Goal: Transaction & Acquisition: Download file/media

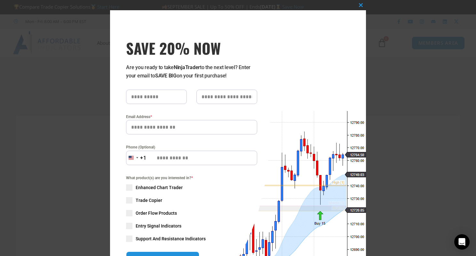
type input "**********"
click at [358, 2] on button "Close this module" at bounding box center [361, 5] width 10 height 10
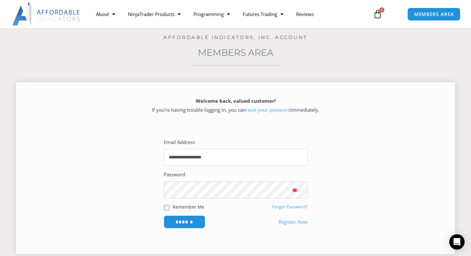
scroll to position [53, 0]
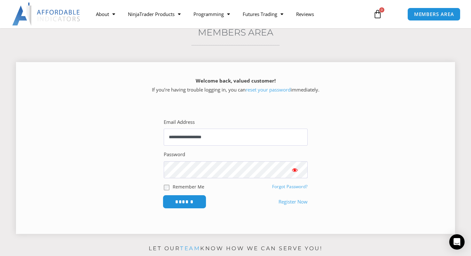
click at [187, 200] on input "******" at bounding box center [185, 202] width 44 height 14
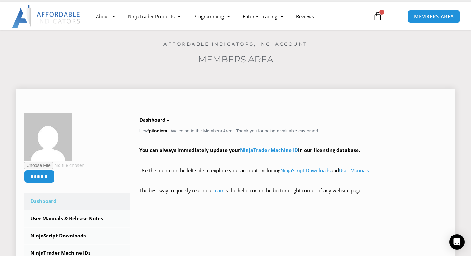
scroll to position [160, 0]
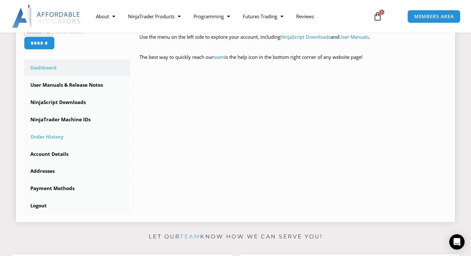
click at [50, 135] on link "Order History" at bounding box center [77, 137] width 106 height 17
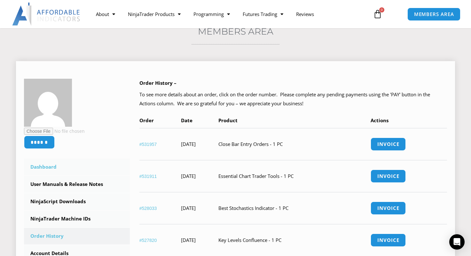
scroll to position [107, 0]
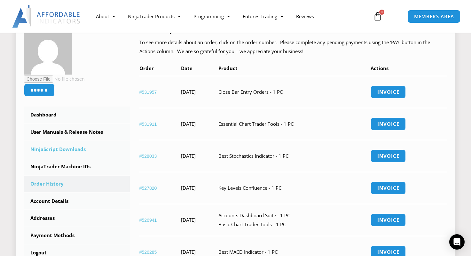
click at [70, 148] on link "NinjaScript Downloads" at bounding box center [77, 149] width 106 height 17
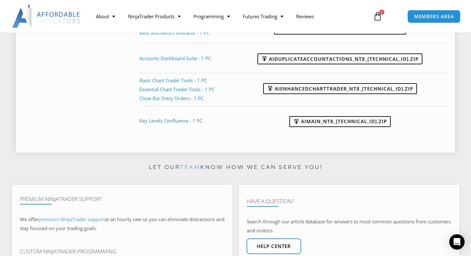
scroll to position [373, 0]
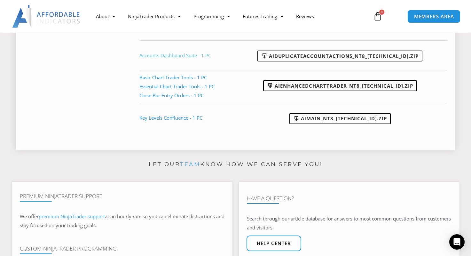
click at [182, 55] on link "Accounts Dashboard Suite - 1 PC" at bounding box center [175, 55] width 72 height 6
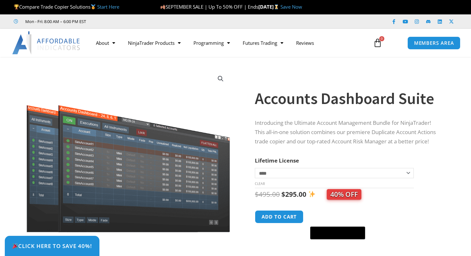
click at [235, 76] on div "Sale!" at bounding box center [128, 168] width 231 height 211
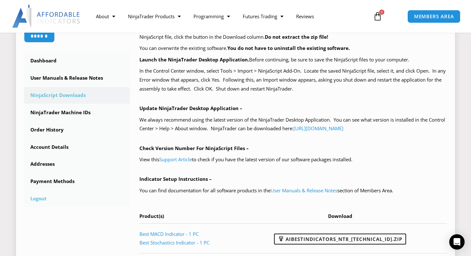
scroll to position [160, 0]
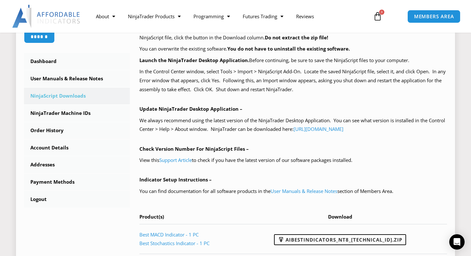
click at [66, 94] on link "NinjaScript Downloads" at bounding box center [77, 96] width 106 height 17
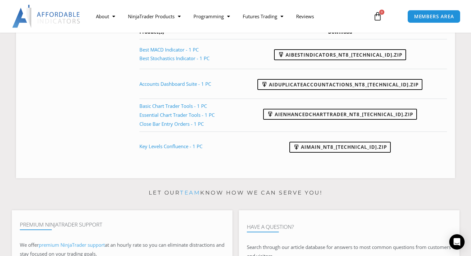
scroll to position [320, 0]
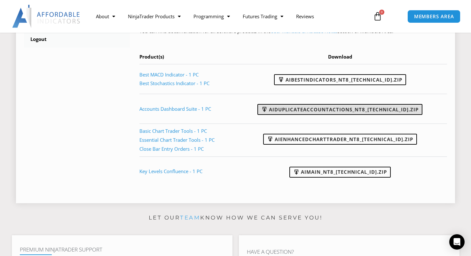
click at [309, 109] on link "AIDuplicateAccountActions_NT8_[TECHNICAL_ID].zip" at bounding box center [340, 109] width 165 height 11
